Goal: Transaction & Acquisition: Book appointment/travel/reservation

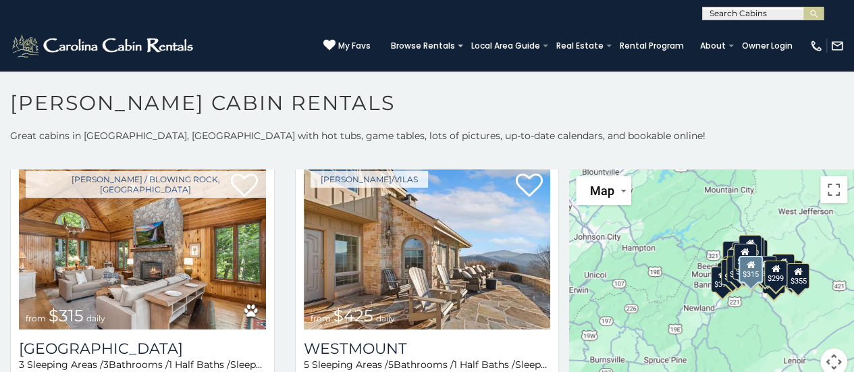
scroll to position [405, 0]
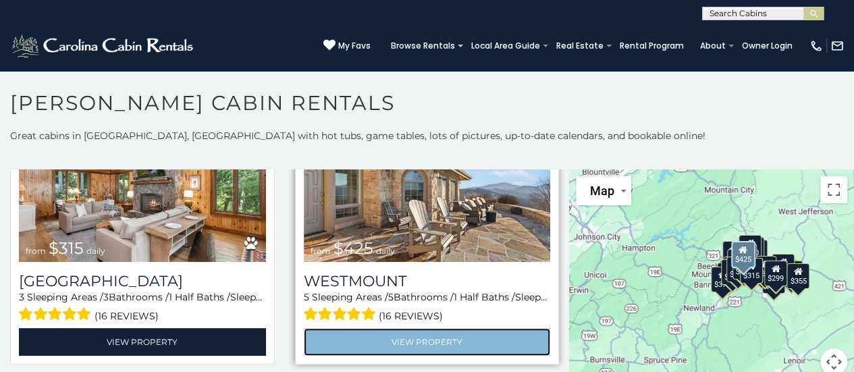
click at [446, 337] on link "View Property" at bounding box center [427, 342] width 247 height 28
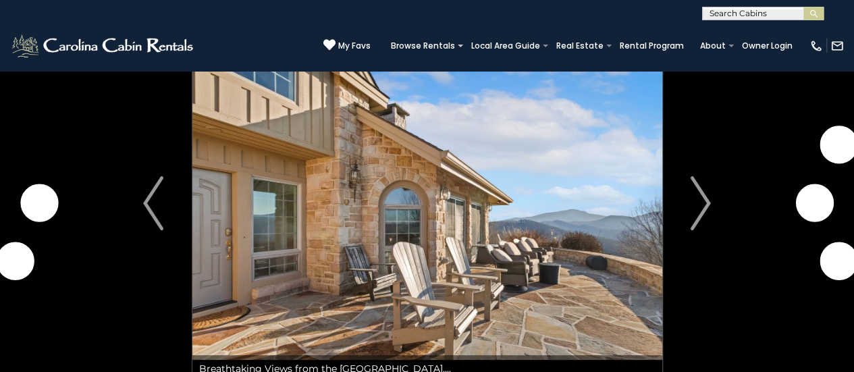
scroll to position [67, 0]
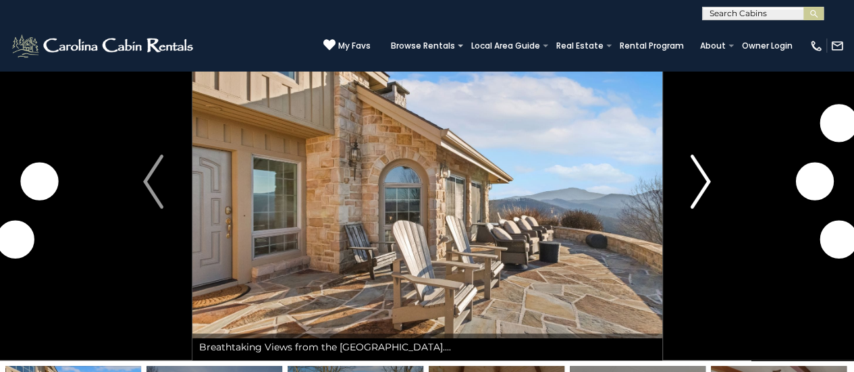
click at [696, 196] on img "Next" at bounding box center [700, 182] width 20 height 54
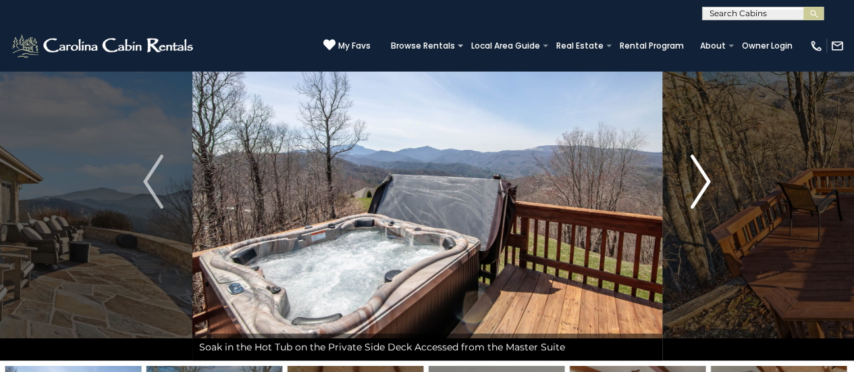
click at [699, 195] on img "Next" at bounding box center [700, 182] width 20 height 54
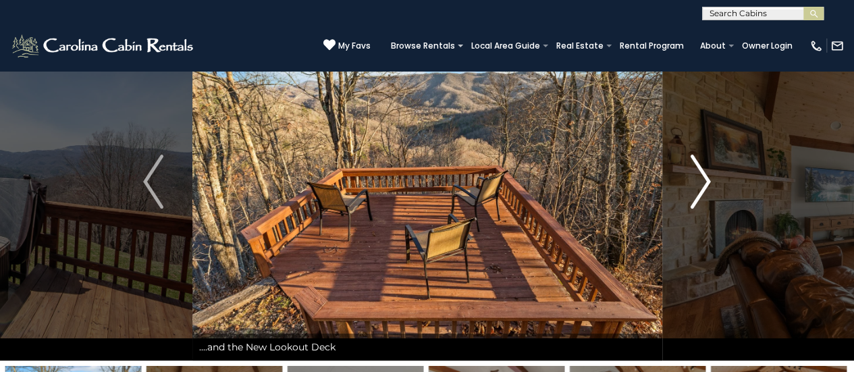
click at [699, 195] on img "Next" at bounding box center [700, 182] width 20 height 54
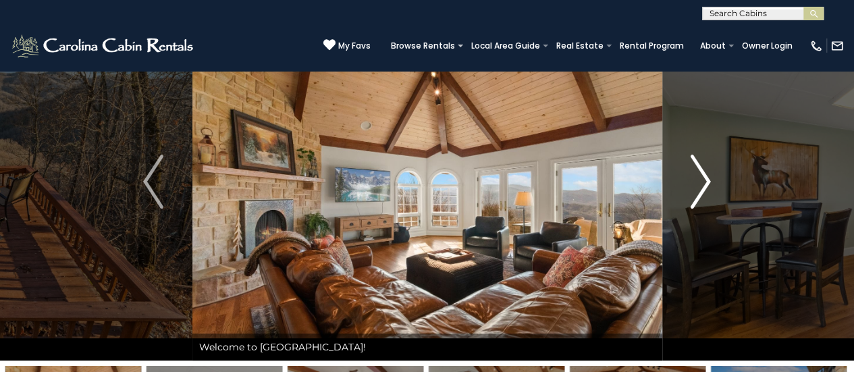
click at [699, 195] on img "Next" at bounding box center [700, 182] width 20 height 54
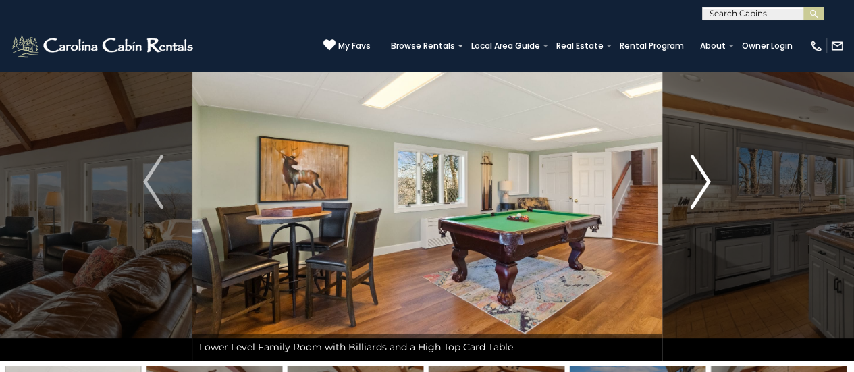
click at [700, 195] on img "Next" at bounding box center [700, 182] width 20 height 54
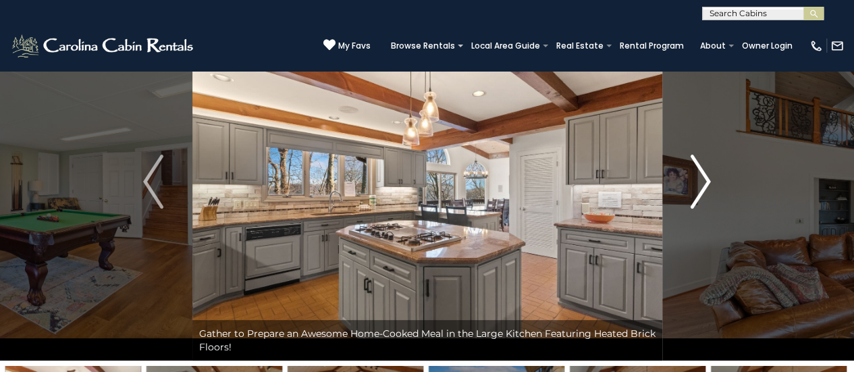
click at [701, 196] on img "Next" at bounding box center [700, 182] width 20 height 54
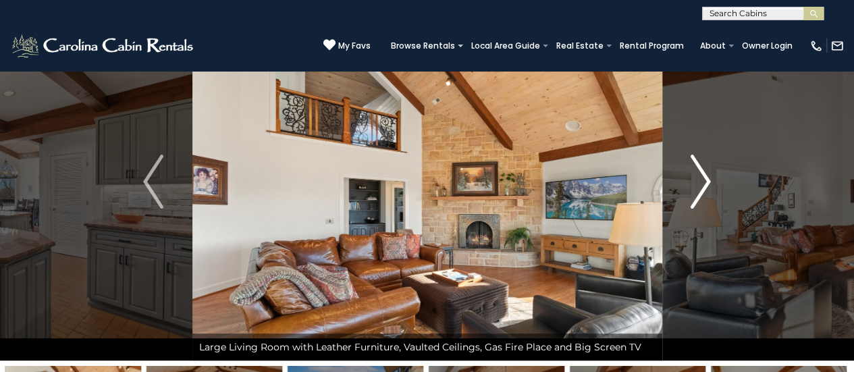
click at [701, 196] on img "Next" at bounding box center [700, 182] width 20 height 54
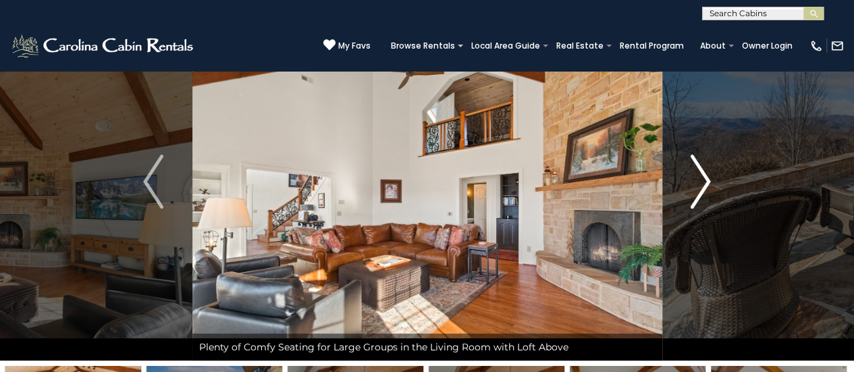
click at [702, 197] on img "Next" at bounding box center [700, 182] width 20 height 54
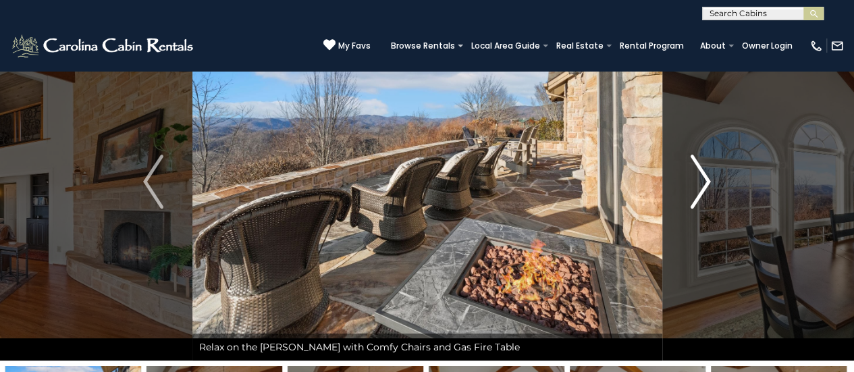
click at [700, 196] on img "Next" at bounding box center [700, 182] width 20 height 54
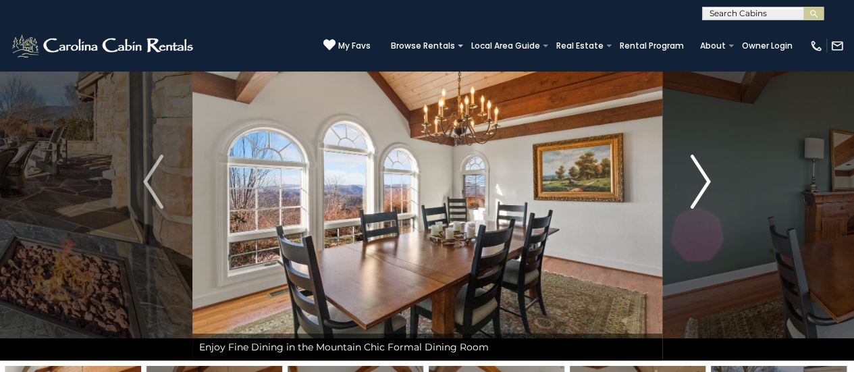
click at [700, 196] on img "Next" at bounding box center [700, 182] width 20 height 54
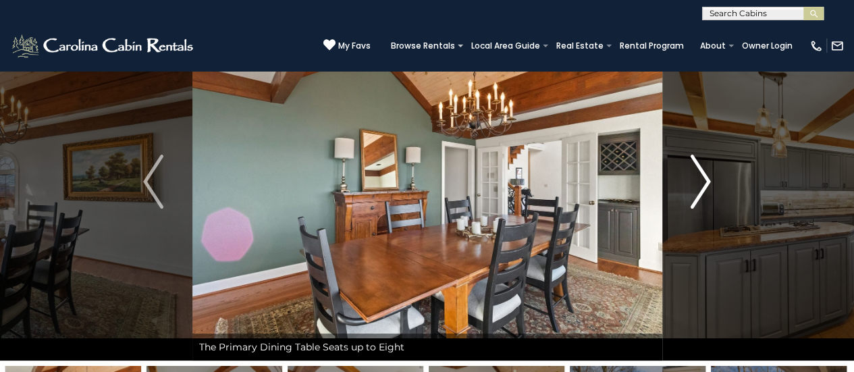
click at [700, 196] on img "Next" at bounding box center [700, 182] width 20 height 54
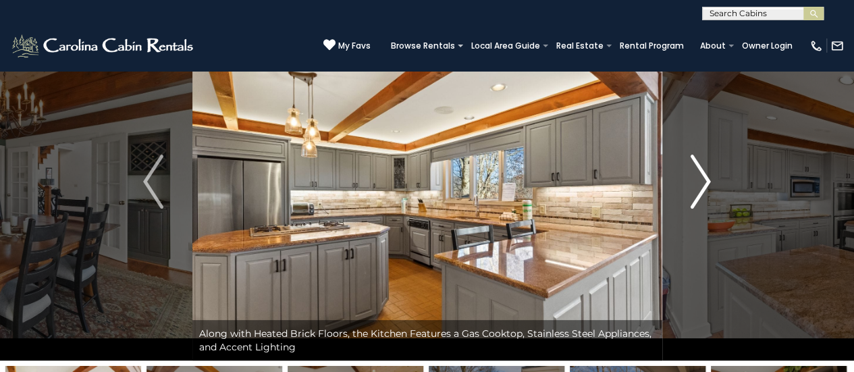
click at [708, 179] on img "Next" at bounding box center [700, 182] width 20 height 54
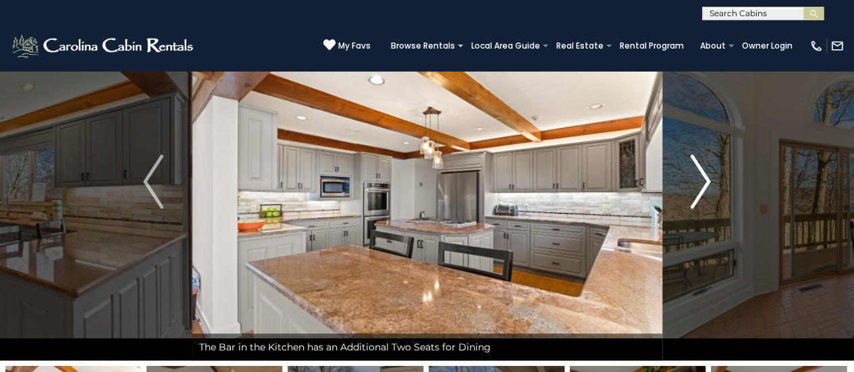
click at [707, 179] on img "Next" at bounding box center [700, 182] width 20 height 54
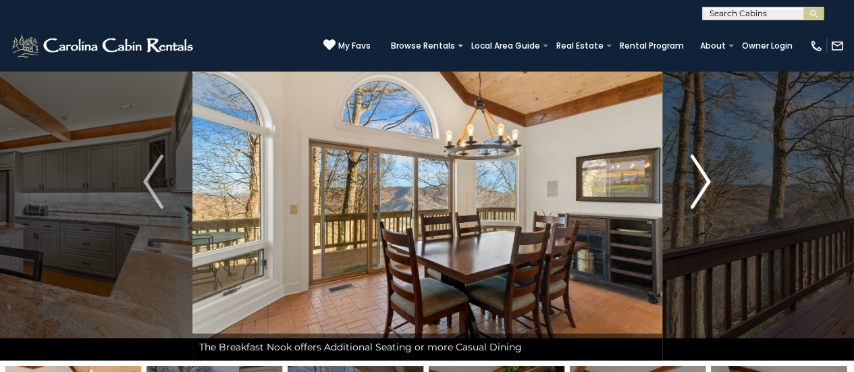
click at [707, 179] on img "Next" at bounding box center [700, 182] width 20 height 54
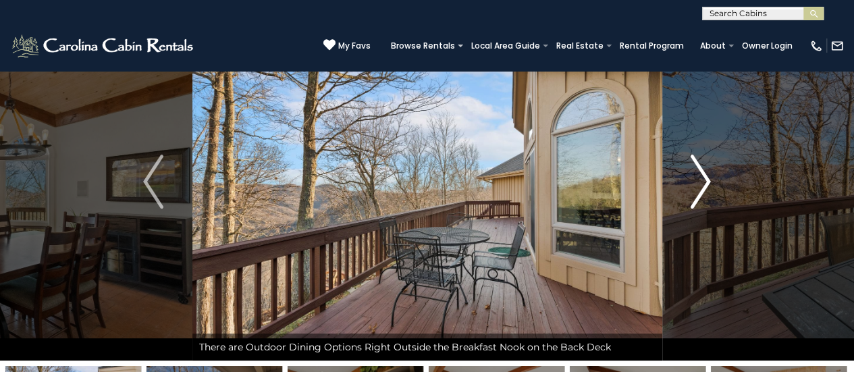
click at [707, 179] on img "Next" at bounding box center [700, 182] width 20 height 54
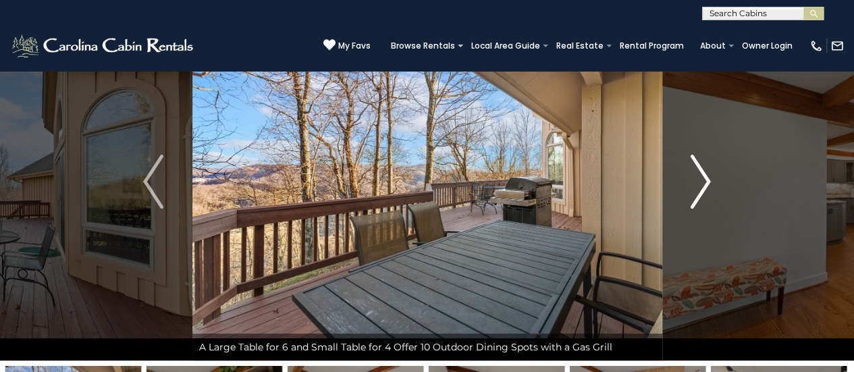
click at [707, 179] on img "Next" at bounding box center [700, 182] width 20 height 54
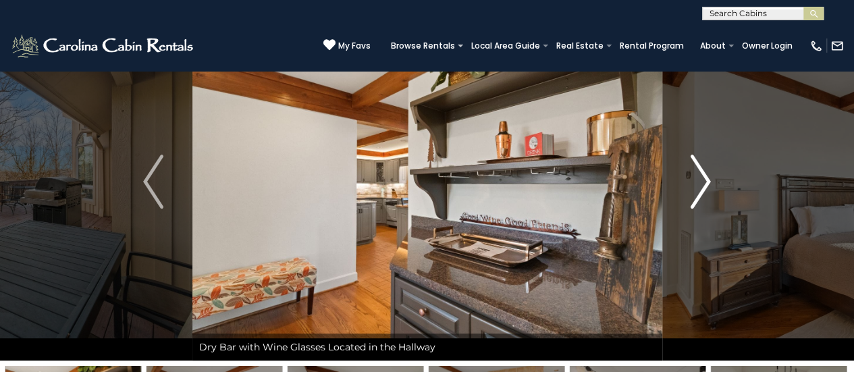
click at [707, 179] on img "Next" at bounding box center [700, 182] width 20 height 54
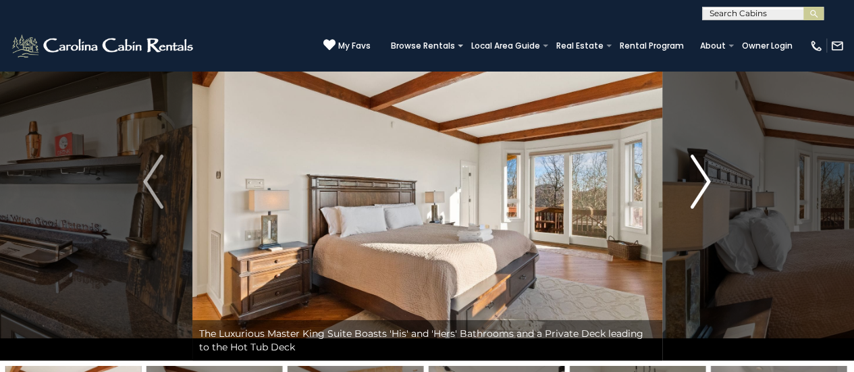
click at [707, 179] on img "Next" at bounding box center [700, 182] width 20 height 54
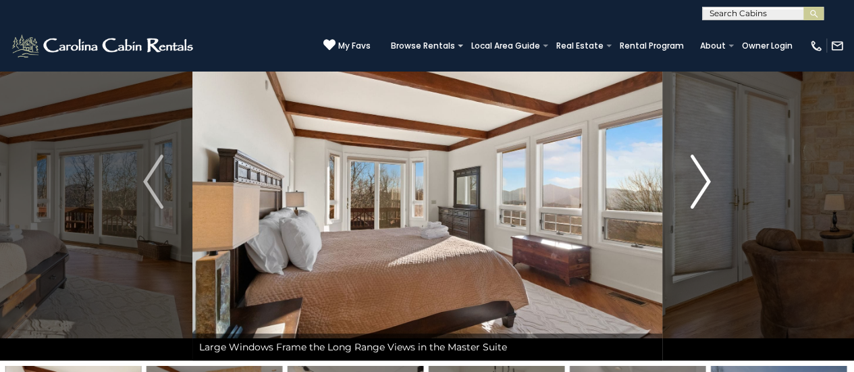
click at [707, 179] on img "Next" at bounding box center [700, 182] width 20 height 54
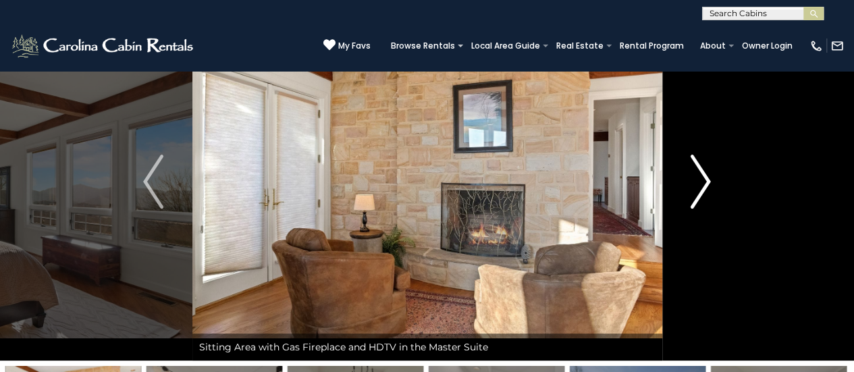
click at [707, 179] on img "Next" at bounding box center [700, 182] width 20 height 54
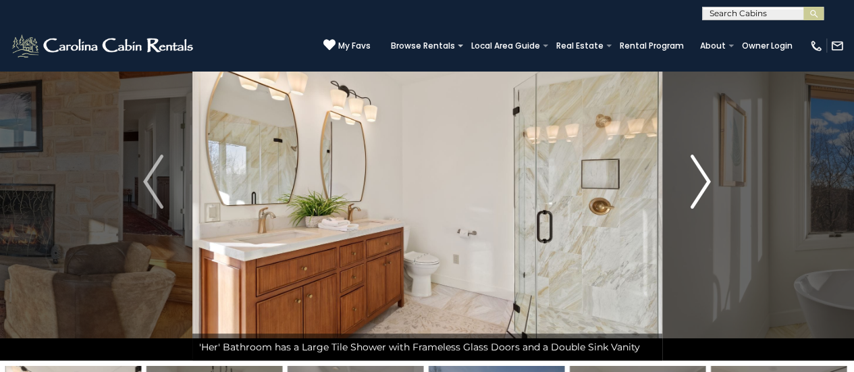
click at [707, 179] on img "Next" at bounding box center [700, 182] width 20 height 54
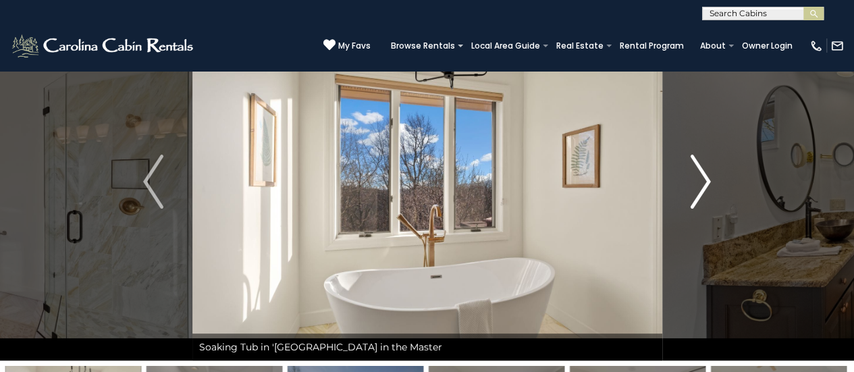
click at [707, 179] on img "Next" at bounding box center [700, 182] width 20 height 54
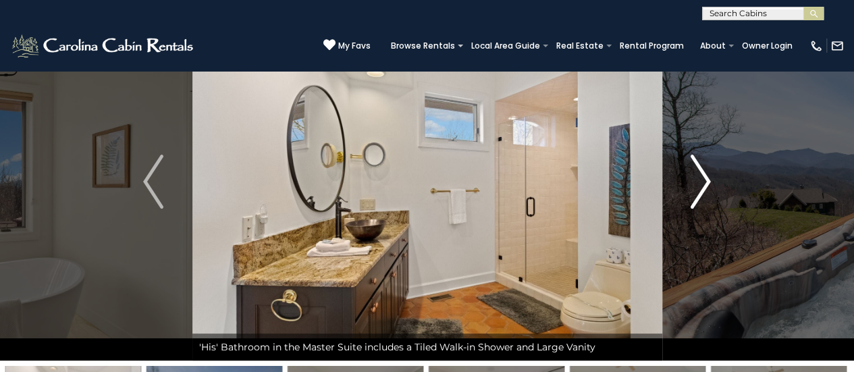
click at [707, 179] on img "Next" at bounding box center [700, 182] width 20 height 54
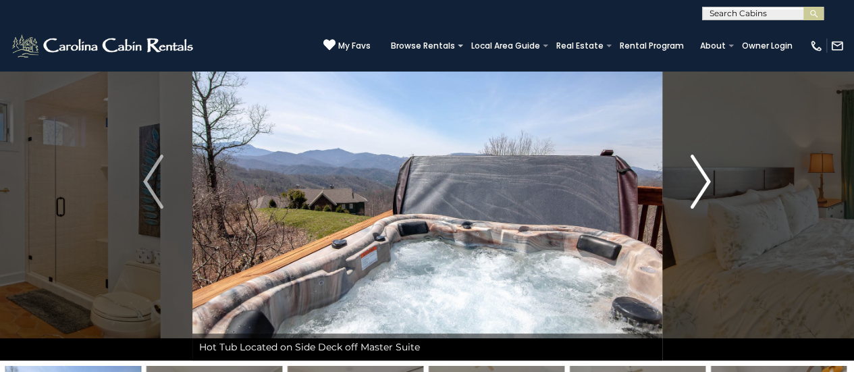
click at [707, 179] on img "Next" at bounding box center [700, 182] width 20 height 54
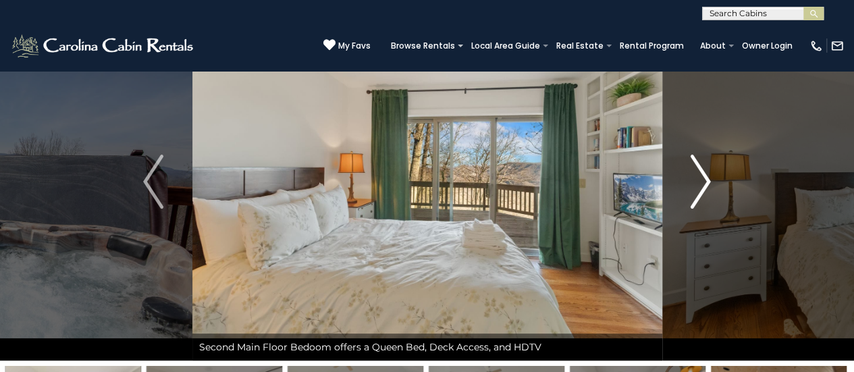
click at [707, 178] on img "Next" at bounding box center [700, 182] width 20 height 54
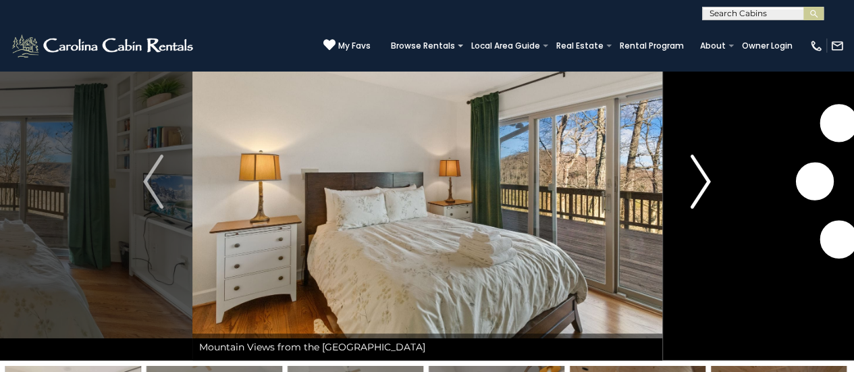
click at [707, 178] on img "Next" at bounding box center [700, 182] width 20 height 54
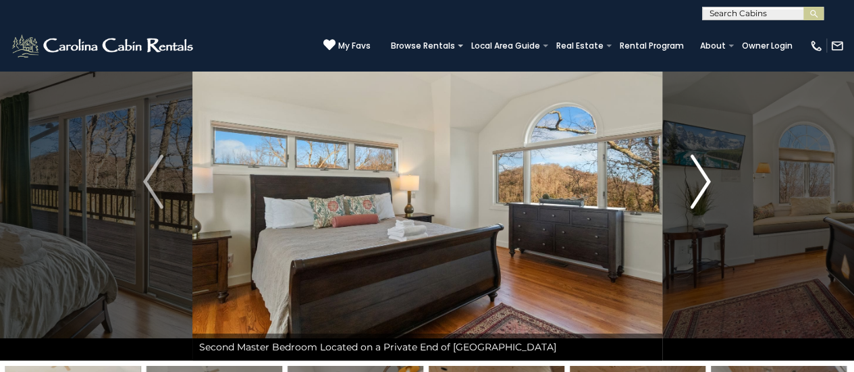
click at [707, 178] on img "Next" at bounding box center [700, 182] width 20 height 54
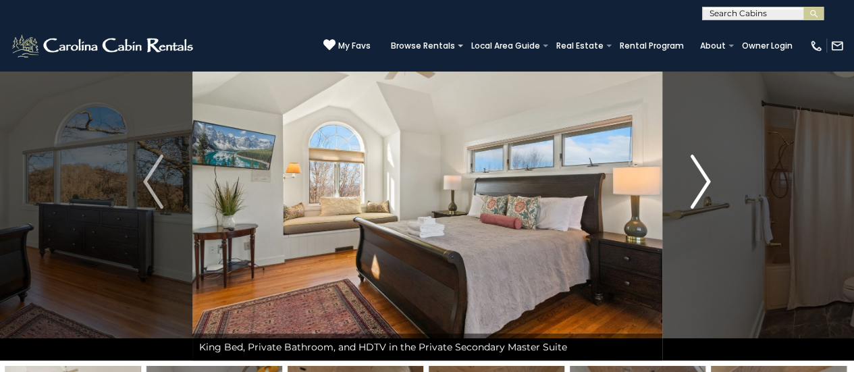
click at [707, 178] on img "Next" at bounding box center [700, 182] width 20 height 54
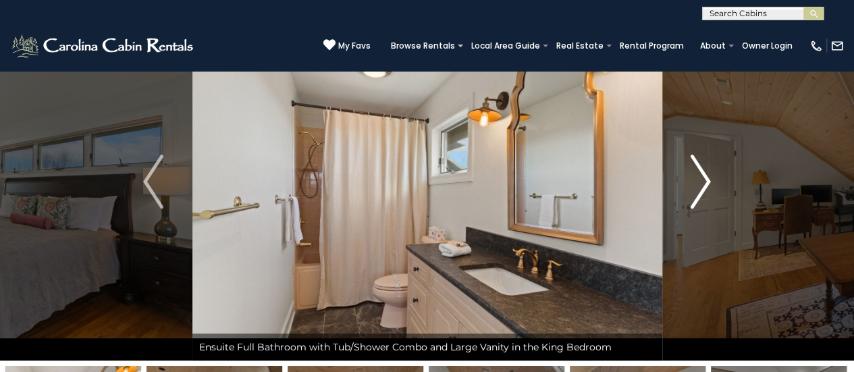
click at [707, 178] on img "Next" at bounding box center [700, 182] width 20 height 54
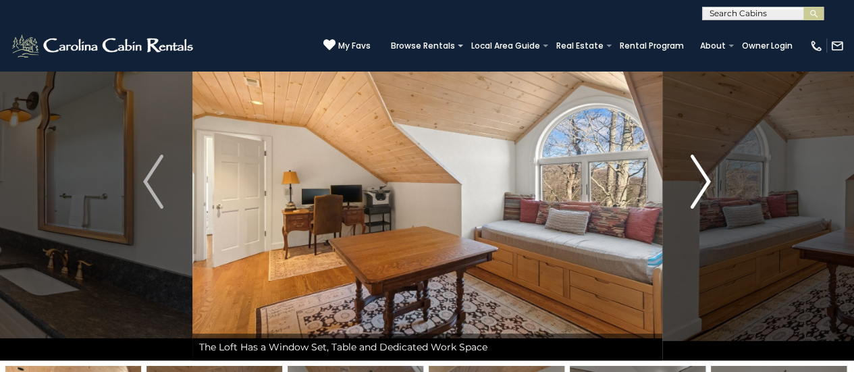
click at [707, 178] on img "Next" at bounding box center [700, 182] width 20 height 54
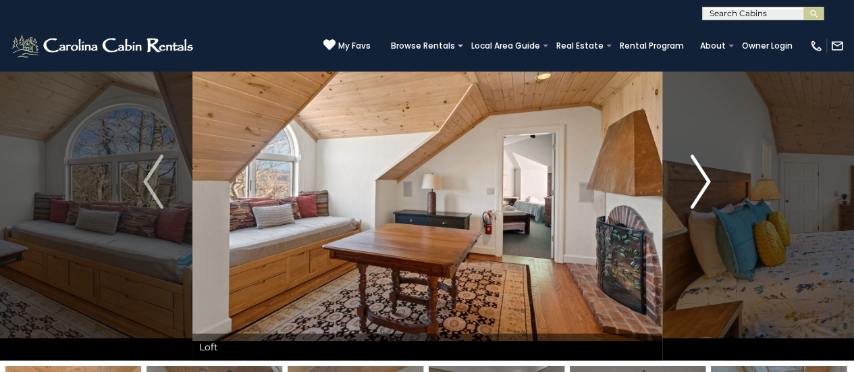
click at [707, 177] on img "Next" at bounding box center [700, 182] width 20 height 54
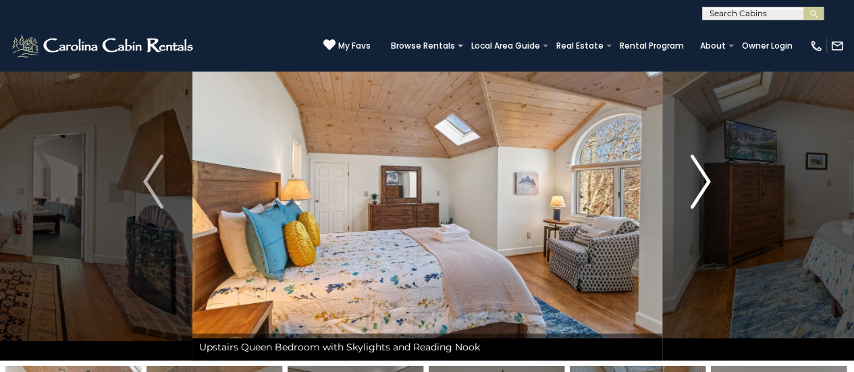
click at [707, 177] on img "Next" at bounding box center [700, 182] width 20 height 54
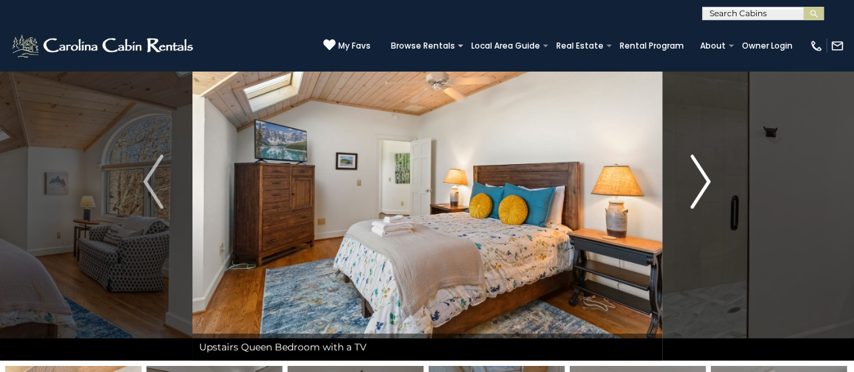
click at [707, 177] on img "Next" at bounding box center [700, 182] width 20 height 54
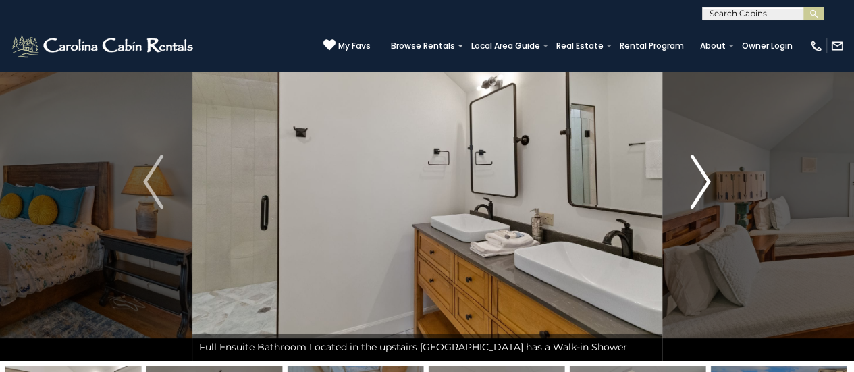
click at [707, 177] on img "Next" at bounding box center [700, 182] width 20 height 54
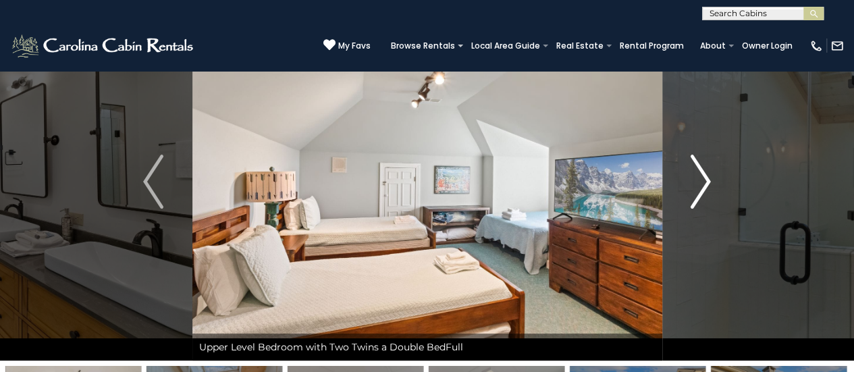
click at [707, 177] on img "Next" at bounding box center [700, 182] width 20 height 54
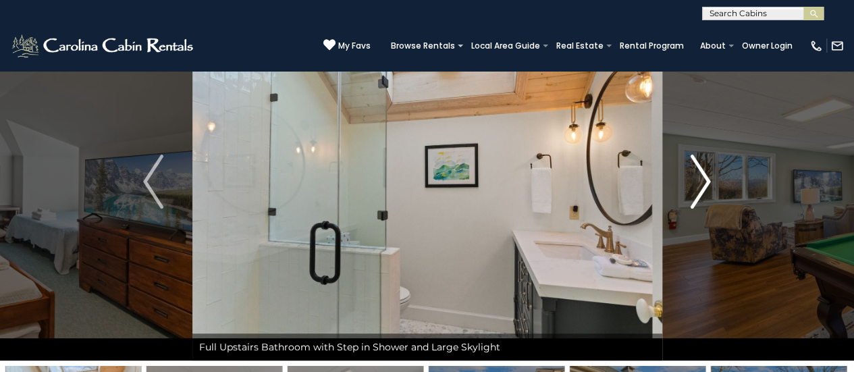
click at [707, 177] on img "Next" at bounding box center [700, 182] width 20 height 54
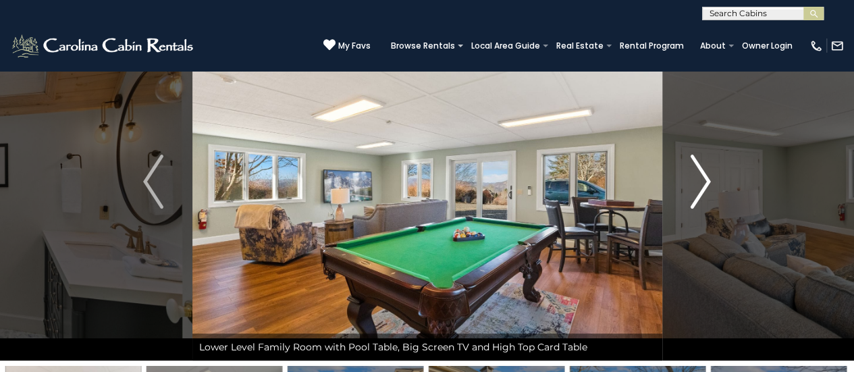
click at [707, 177] on img "Next" at bounding box center [700, 182] width 20 height 54
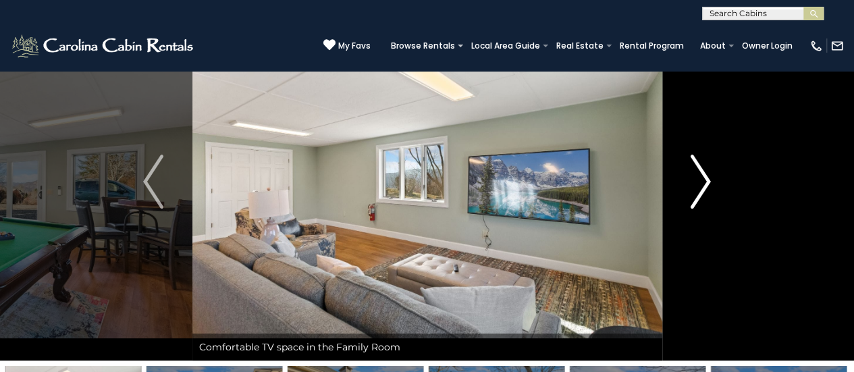
click at [707, 177] on img "Next" at bounding box center [700, 182] width 20 height 54
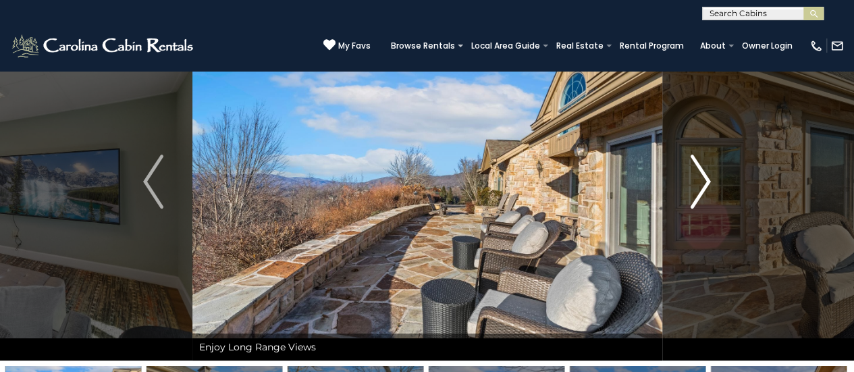
click at [707, 177] on img "Next" at bounding box center [700, 182] width 20 height 54
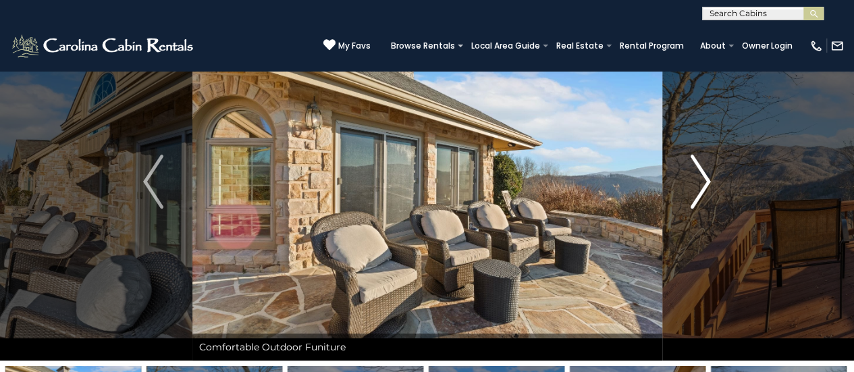
click at [707, 177] on img "Next" at bounding box center [700, 182] width 20 height 54
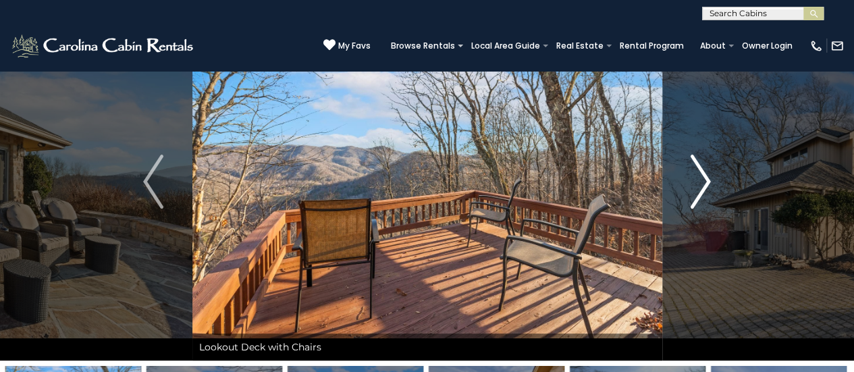
click at [707, 177] on img "Next" at bounding box center [700, 182] width 20 height 54
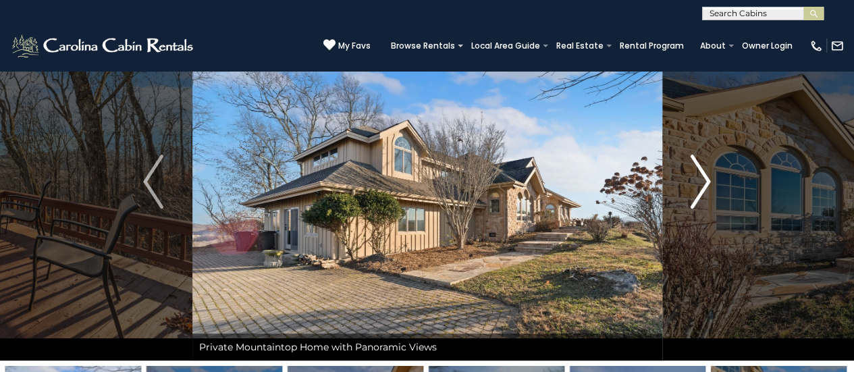
click at [707, 177] on img "Next" at bounding box center [700, 182] width 20 height 54
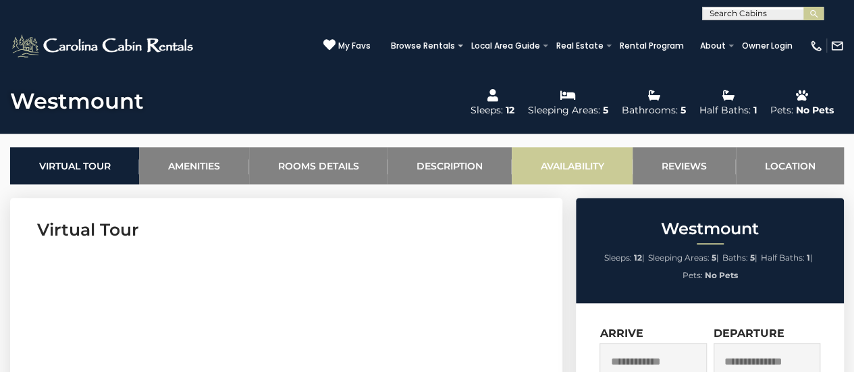
scroll to position [540, 0]
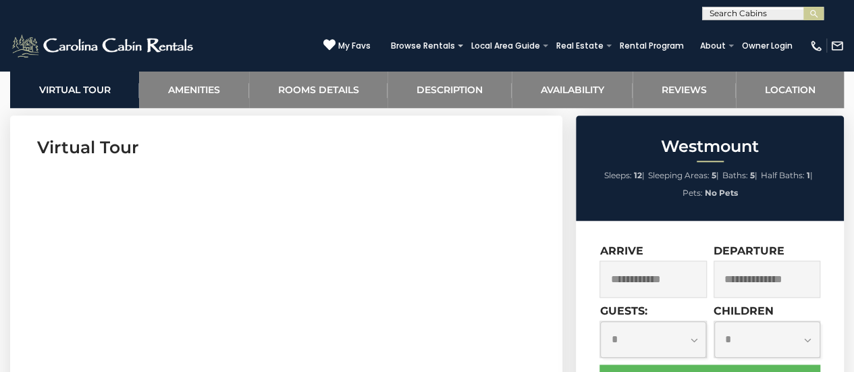
click at [644, 275] on input "text" at bounding box center [652, 278] width 107 height 37
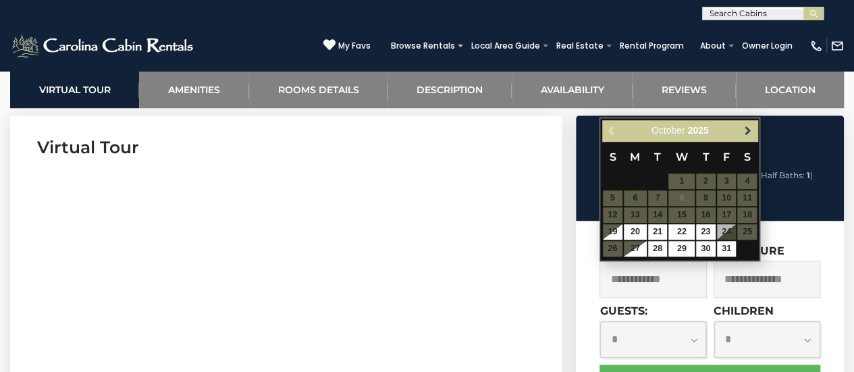
click at [748, 127] on span "Next" at bounding box center [747, 130] width 11 height 11
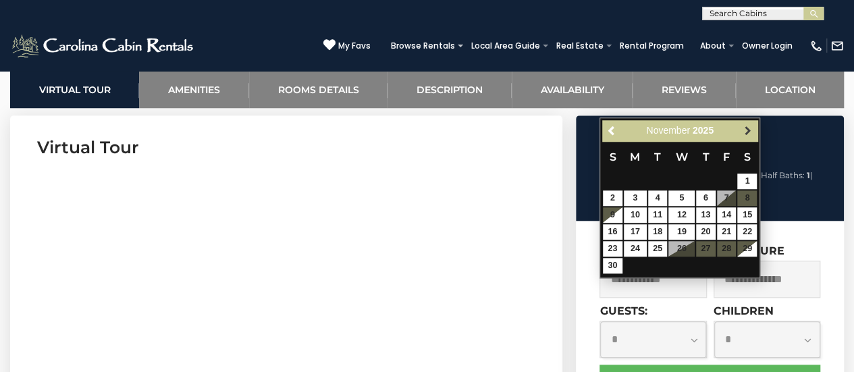
click at [748, 129] on span "Next" at bounding box center [747, 130] width 11 height 11
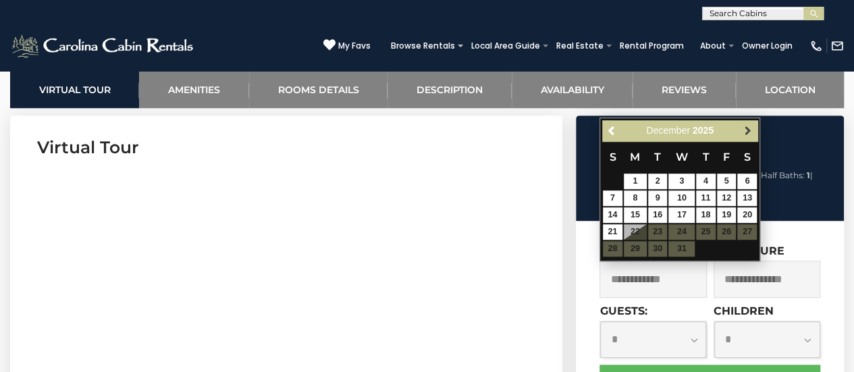
click at [748, 129] on span "Next" at bounding box center [747, 130] width 11 height 11
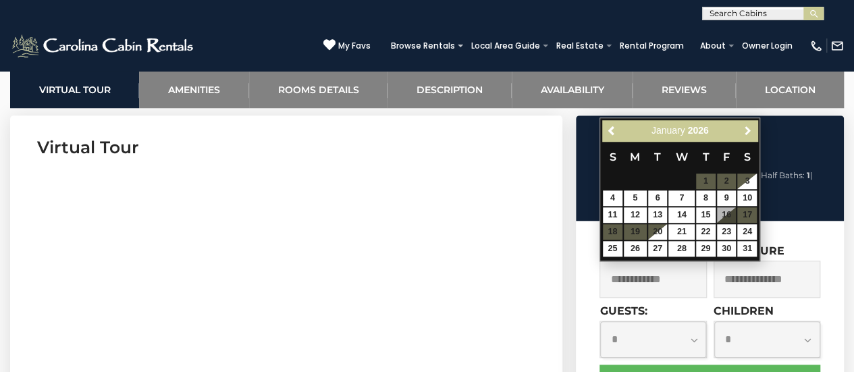
click at [748, 129] on span "Next" at bounding box center [747, 130] width 11 height 11
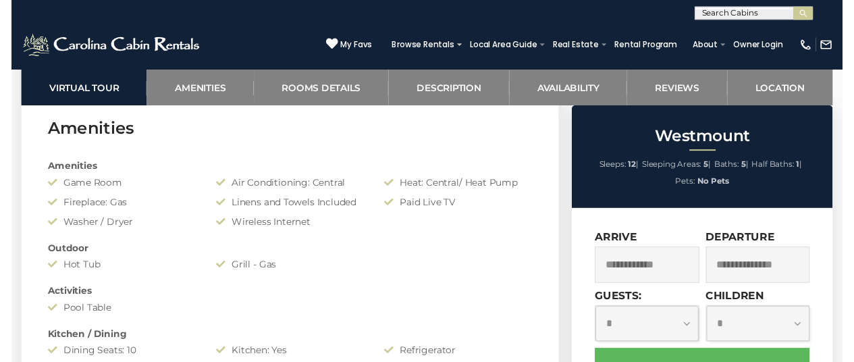
scroll to position [1012, 0]
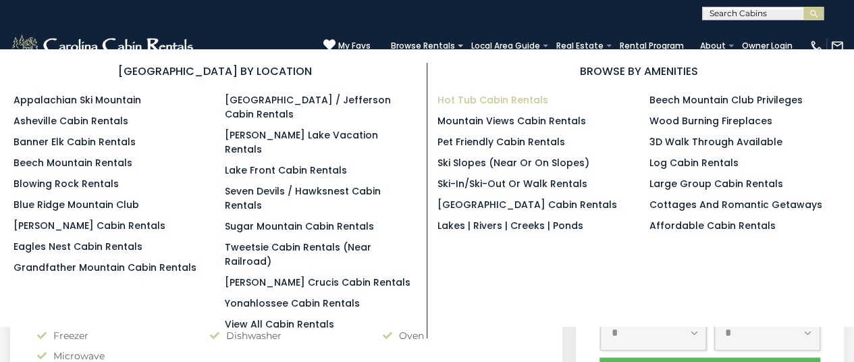
click at [517, 98] on link "Hot Tub Cabin Rentals" at bounding box center [492, 99] width 111 height 13
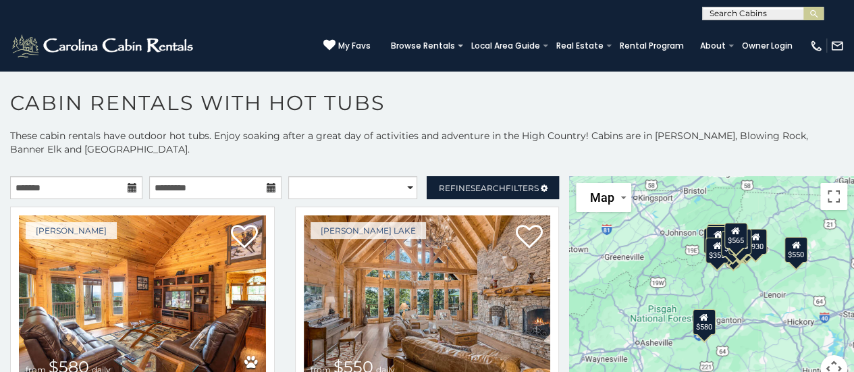
click at [128, 190] on icon at bounding box center [132, 187] width 9 height 9
click at [132, 188] on icon at bounding box center [132, 187] width 9 height 9
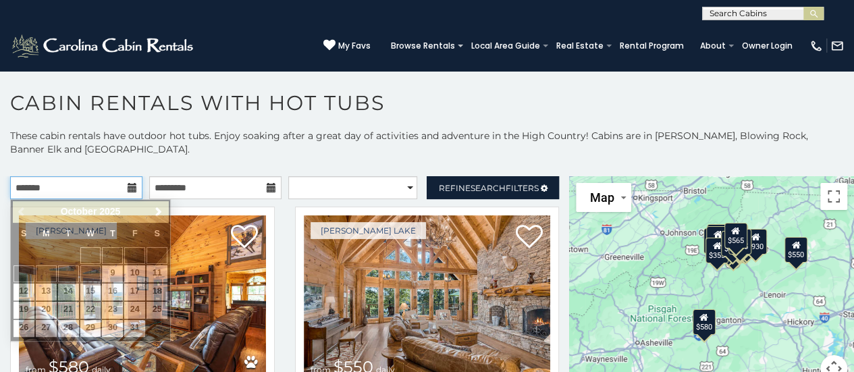
click at [121, 190] on input "text" at bounding box center [76, 187] width 132 height 23
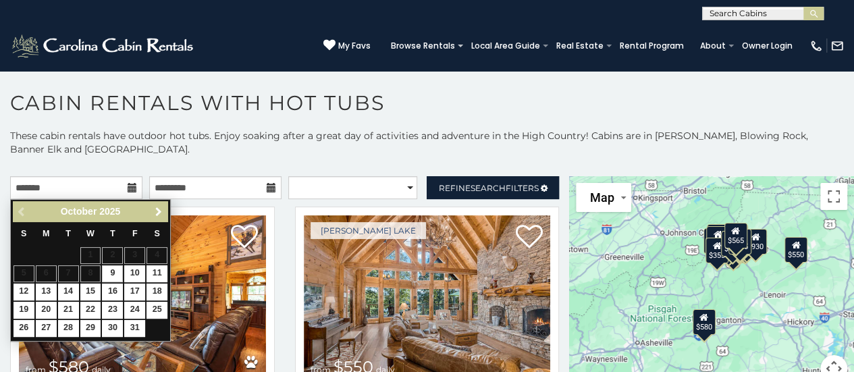
click at [159, 213] on span "Next" at bounding box center [158, 211] width 11 height 11
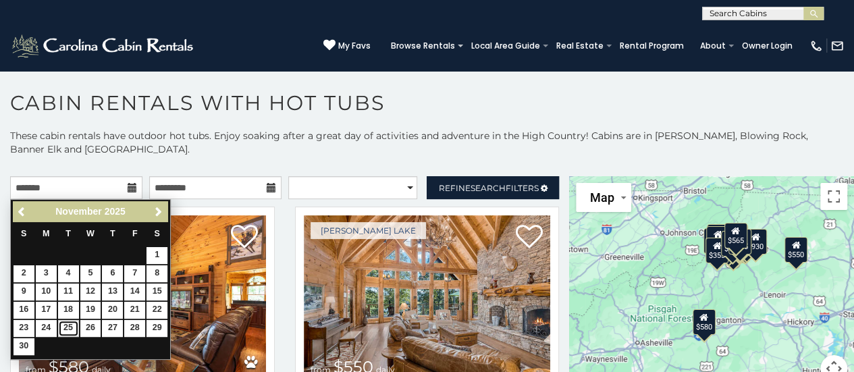
click at [73, 329] on link "25" at bounding box center [68, 328] width 21 height 17
type input "**********"
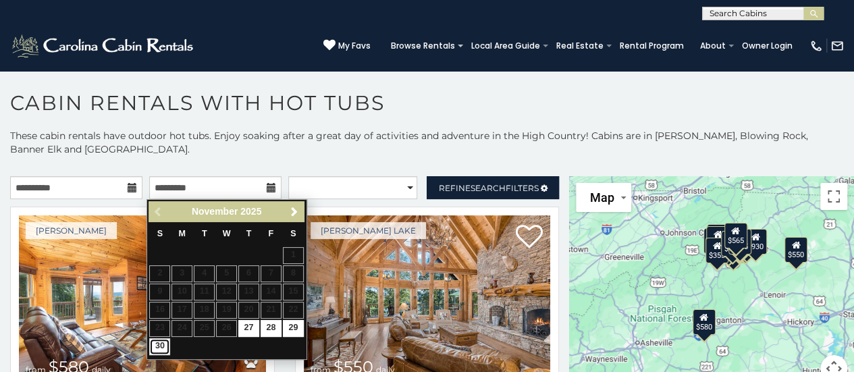
click at [161, 349] on link "30" at bounding box center [159, 346] width 21 height 17
type input "**********"
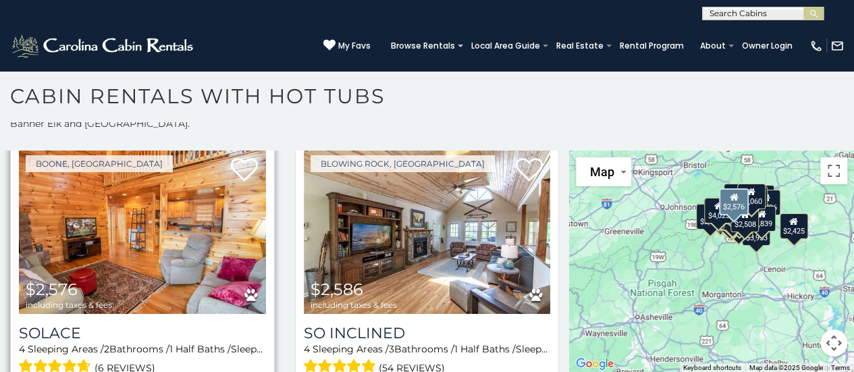
scroll to position [2699, 0]
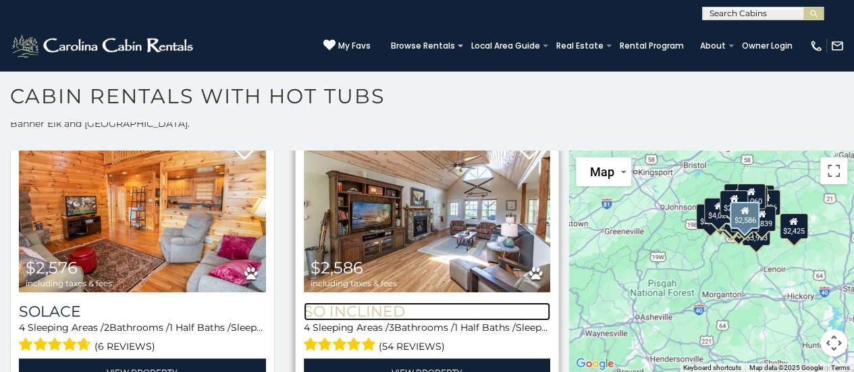
click at [355, 302] on h3 "So Inclined" at bounding box center [427, 311] width 247 height 18
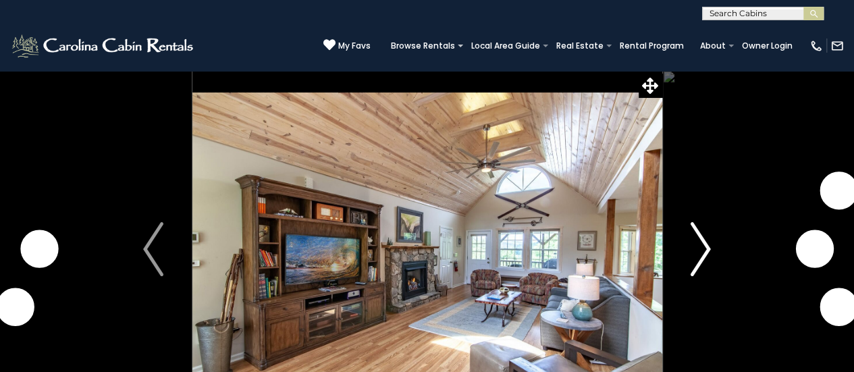
click at [698, 230] on img "Next" at bounding box center [700, 249] width 20 height 54
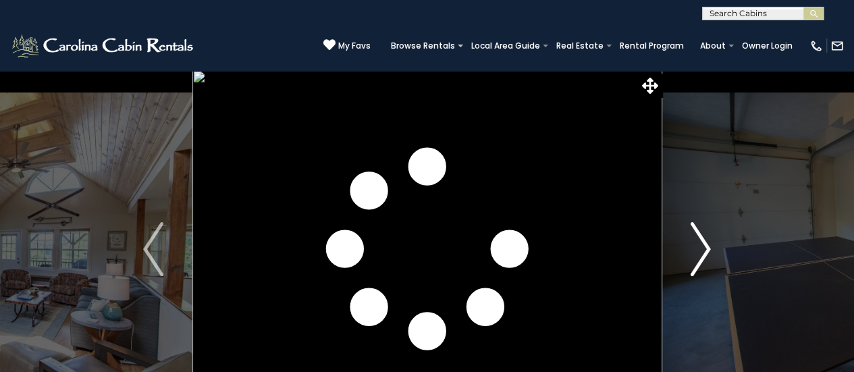
click at [698, 230] on img "Next" at bounding box center [700, 249] width 20 height 54
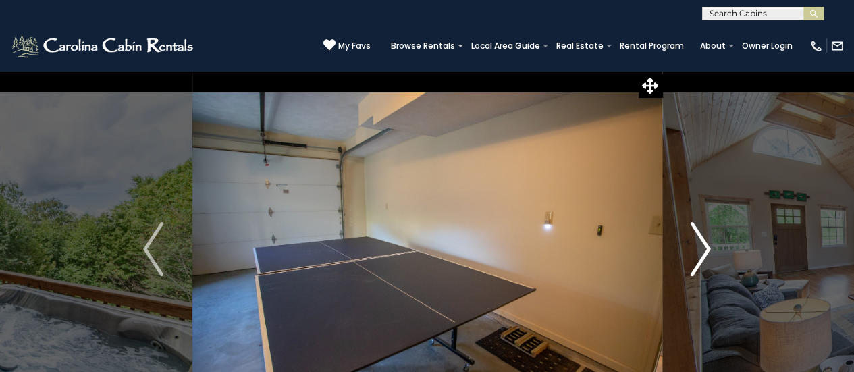
click at [698, 230] on img "Next" at bounding box center [700, 249] width 20 height 54
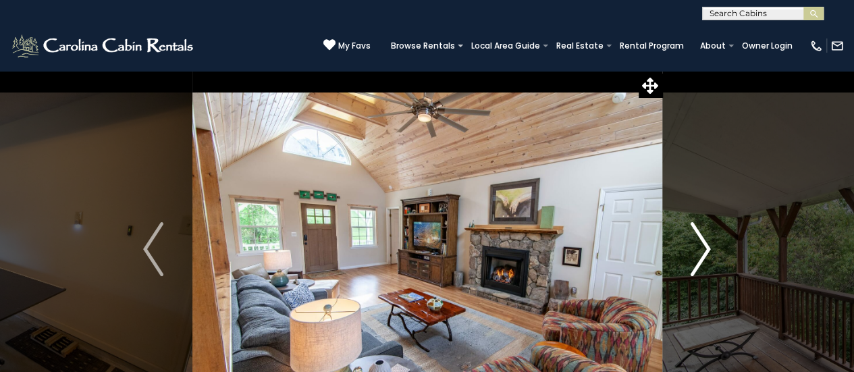
click at [698, 230] on img "Next" at bounding box center [700, 249] width 20 height 54
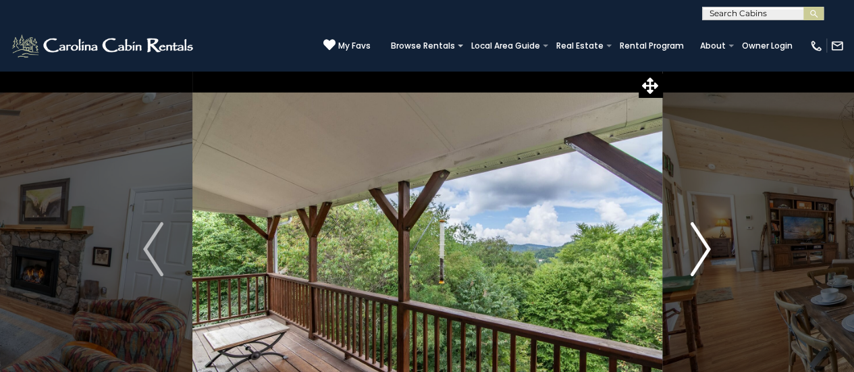
click at [698, 230] on img "Next" at bounding box center [700, 249] width 20 height 54
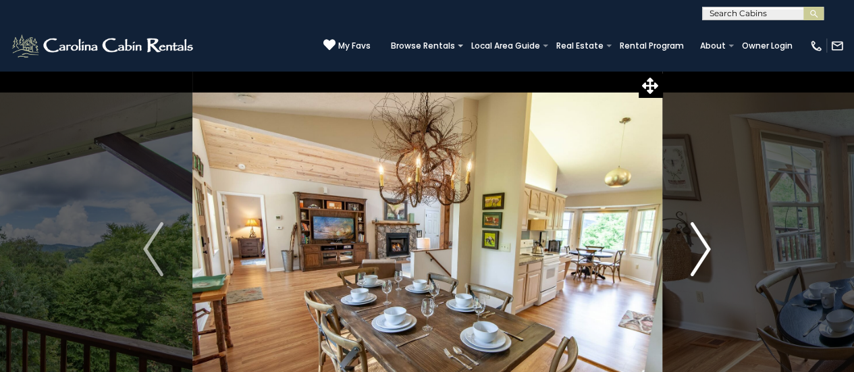
click at [698, 230] on img "Next" at bounding box center [700, 249] width 20 height 54
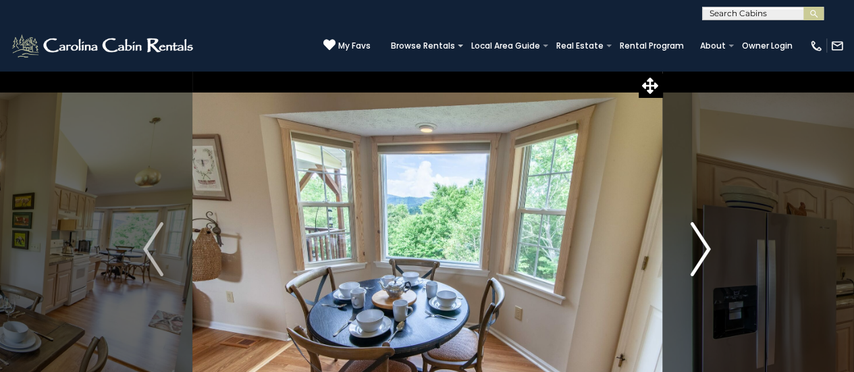
click at [698, 230] on img "Next" at bounding box center [700, 249] width 20 height 54
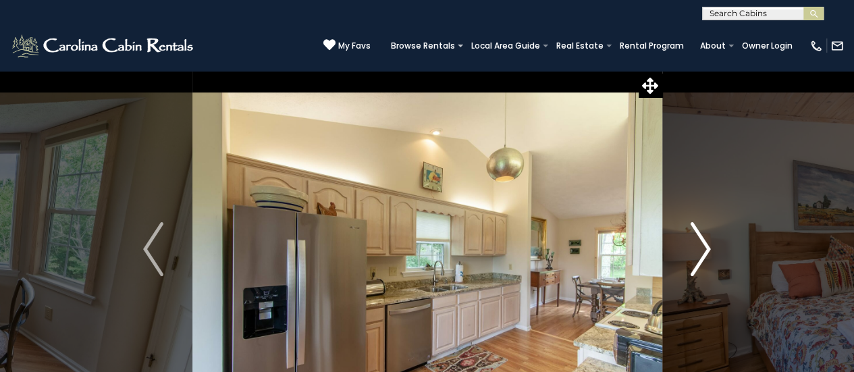
click at [698, 230] on img "Next" at bounding box center [700, 249] width 20 height 54
